Goal: Task Accomplishment & Management: Manage account settings

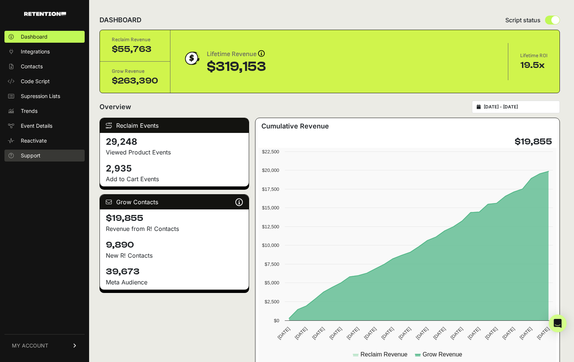
click at [34, 157] on span "Support" at bounding box center [31, 155] width 20 height 7
click at [46, 347] on span "MY ACCOUNT" at bounding box center [30, 345] width 36 height 7
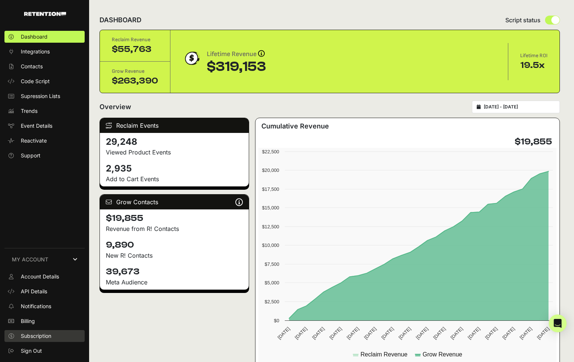
click at [43, 339] on span "Subscription" at bounding box center [36, 335] width 30 height 7
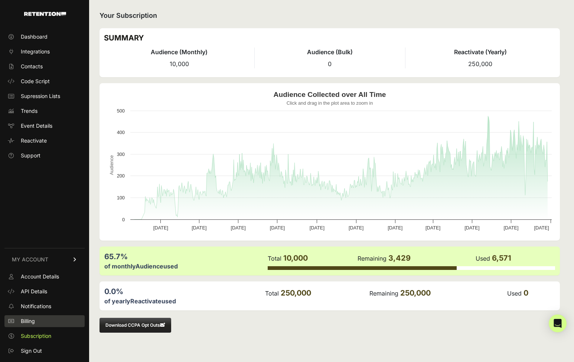
click at [39, 322] on link "Billing" at bounding box center [44, 321] width 80 height 12
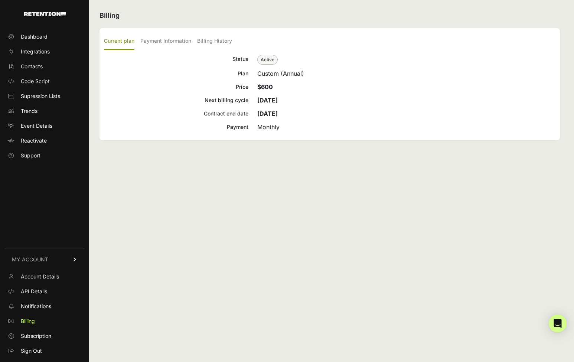
click at [271, 56] on span "Active" at bounding box center [267, 60] width 20 height 10
click at [181, 44] on label "Payment Information" at bounding box center [165, 41] width 51 height 17
click at [0, 0] on input "Payment Information" at bounding box center [0, 0] width 0 height 0
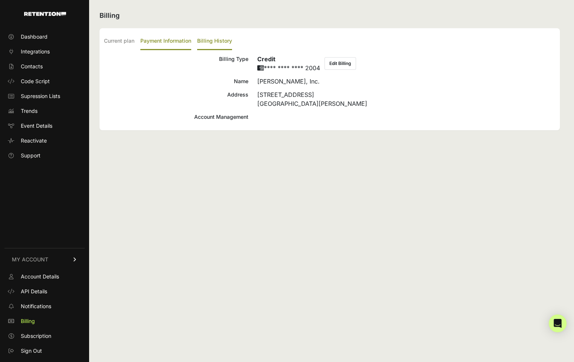
click at [216, 39] on label "Billing History" at bounding box center [214, 41] width 35 height 17
click at [0, 0] on input "Billing History" at bounding box center [0, 0] width 0 height 0
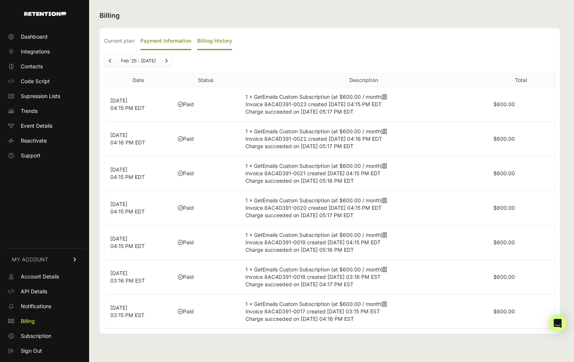
click at [179, 40] on label "Payment Information" at bounding box center [165, 41] width 51 height 17
click at [0, 0] on input "Payment Information" at bounding box center [0, 0] width 0 height 0
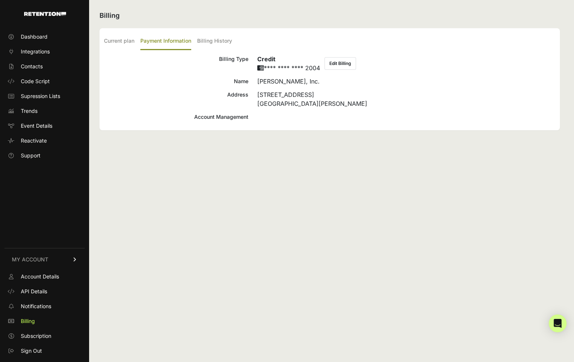
click at [230, 118] on div "Account Management" at bounding box center [176, 117] width 144 height 9
click at [129, 39] on label "Current plan" at bounding box center [119, 41] width 30 height 17
click at [0, 0] on input "Current plan" at bounding box center [0, 0] width 0 height 0
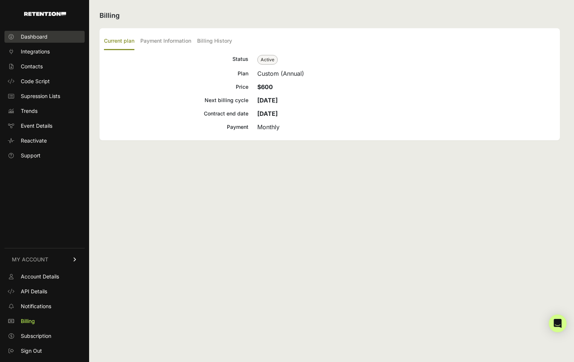
click at [42, 36] on span "Dashboard" at bounding box center [34, 36] width 27 height 7
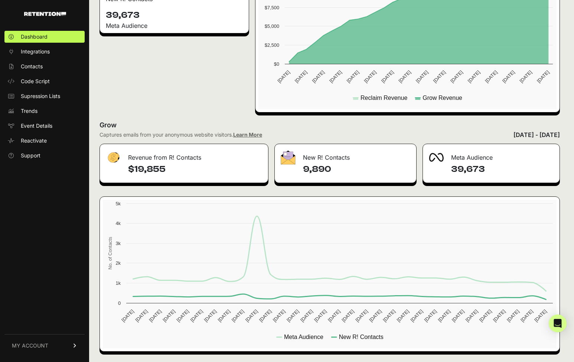
scroll to position [257, 0]
click at [56, 53] on link "Integrations" at bounding box center [44, 52] width 80 height 12
